Goal: Task Accomplishment & Management: Manage account settings

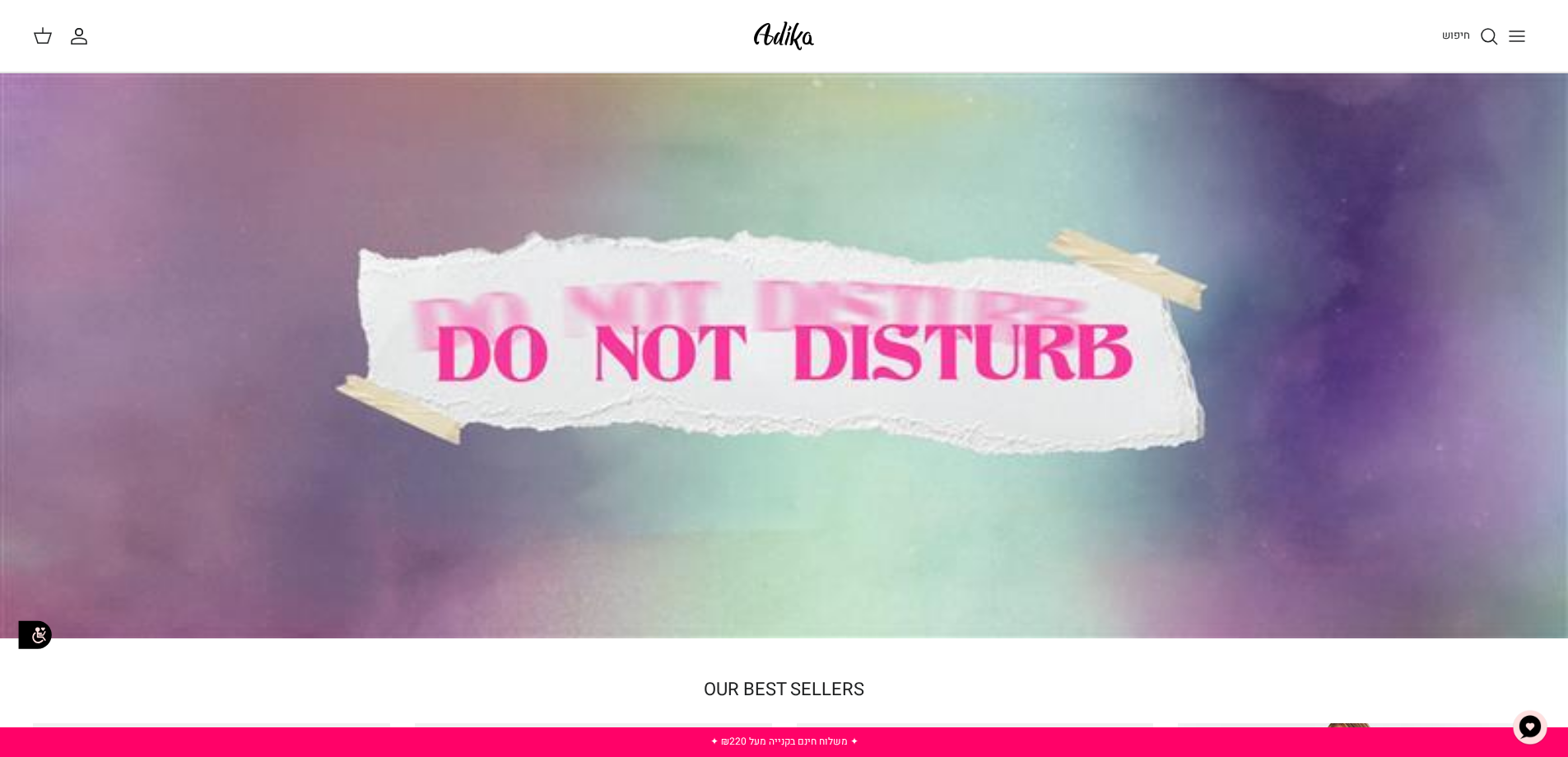
click at [76, 34] on circle "החשבון שלי" at bounding box center [79, 31] width 7 height 7
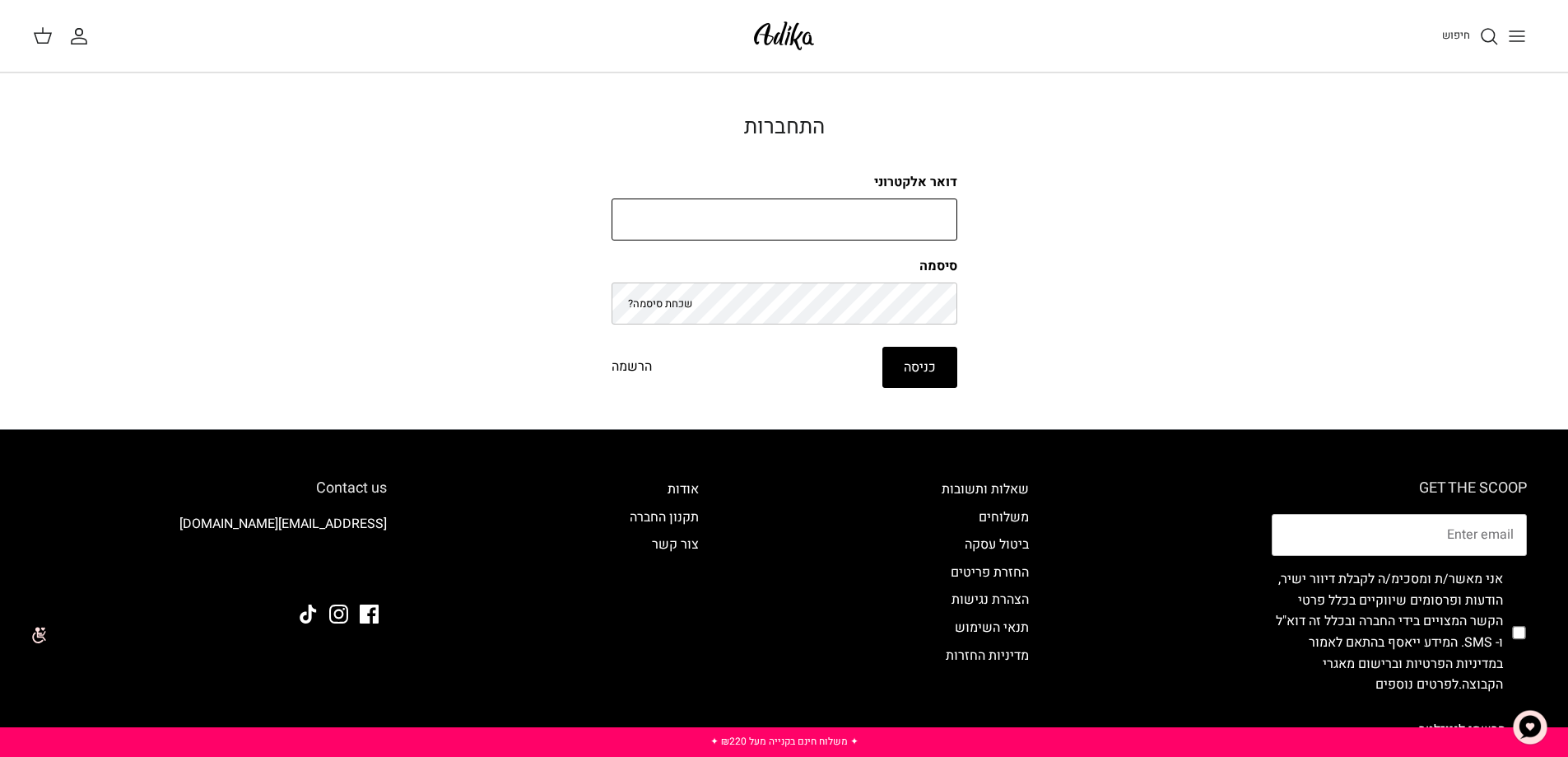
click at [890, 218] on input "דואר אלקטרוני" at bounding box center [784, 220] width 346 height 43
type input "frabipour@hotmail.com"
click at [907, 362] on button "כניסה" at bounding box center [919, 368] width 75 height 41
